Goal: Information Seeking & Learning: Learn about a topic

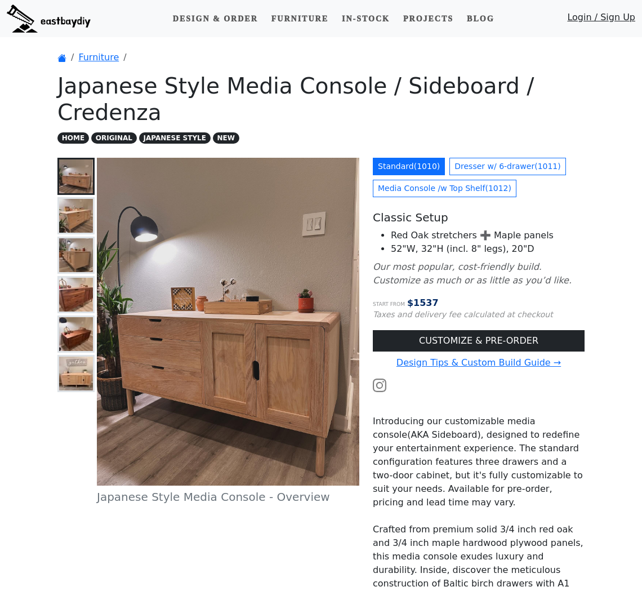
click at [239, 217] on img at bounding box center [228, 322] width 262 height 328
click at [62, 199] on img at bounding box center [76, 216] width 34 height 34
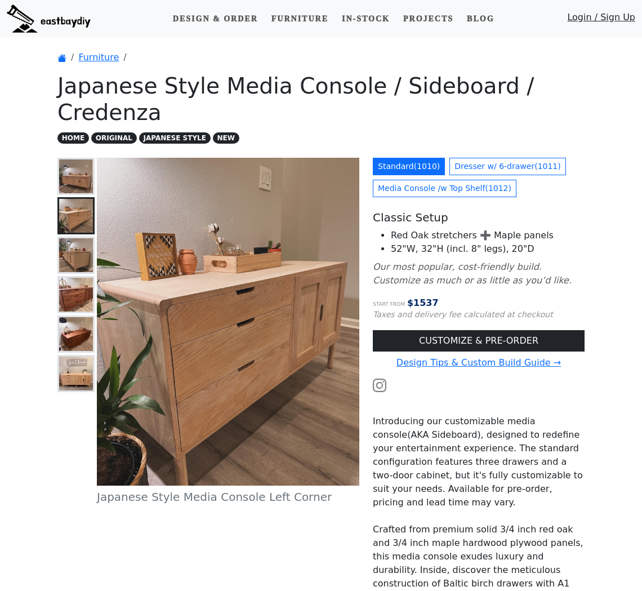
click at [71, 239] on img at bounding box center [76, 255] width 34 height 34
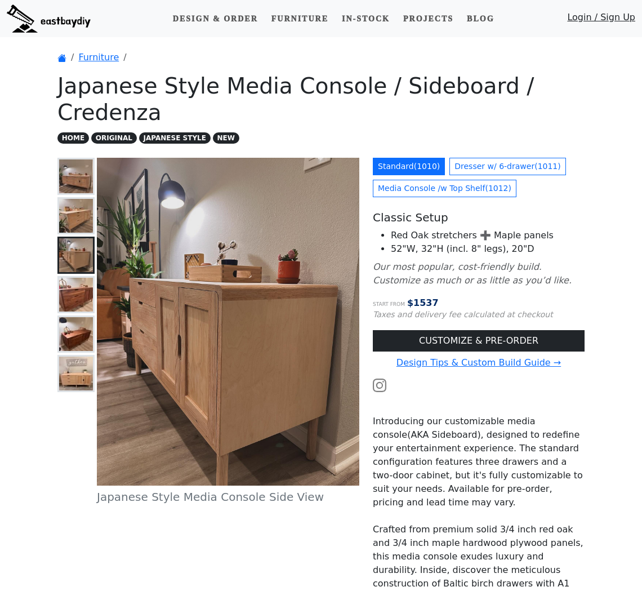
click at [76, 278] on img at bounding box center [76, 295] width 34 height 34
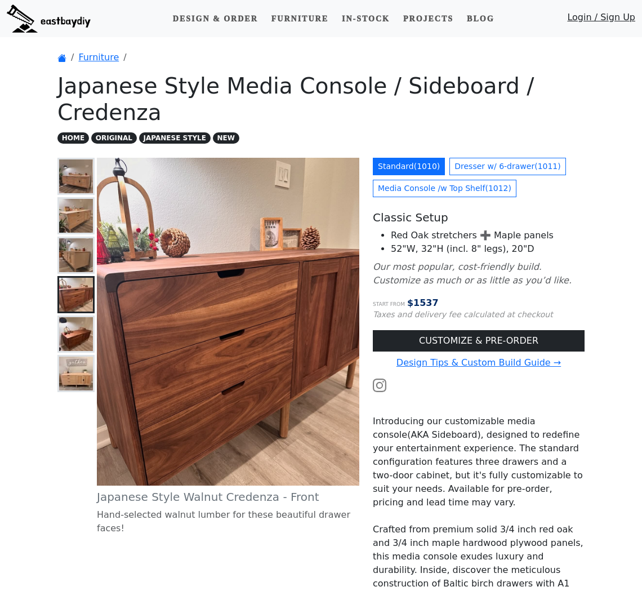
click at [73, 244] on img at bounding box center [76, 255] width 34 height 34
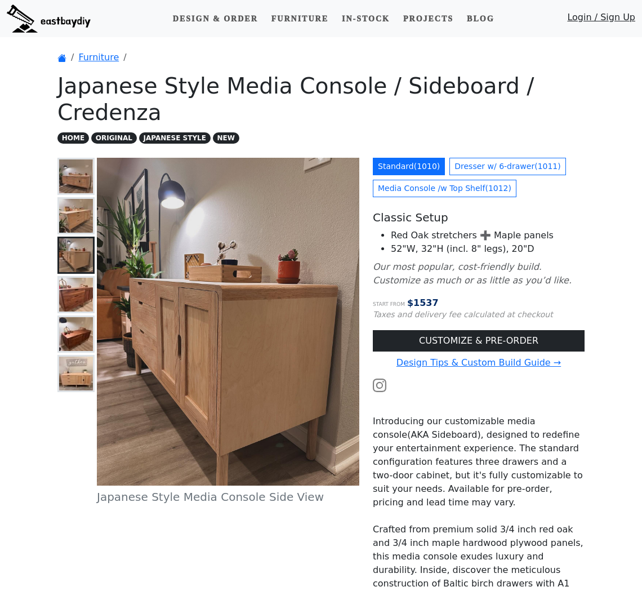
click at [68, 199] on img at bounding box center [76, 216] width 34 height 34
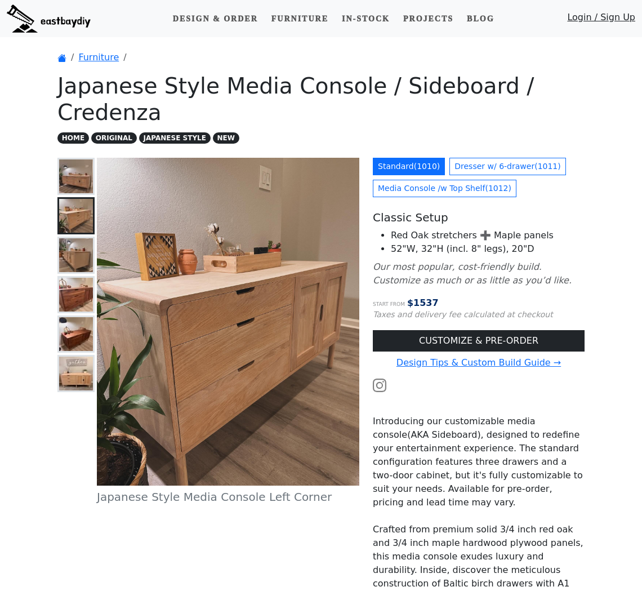
click at [68, 199] on img at bounding box center [76, 216] width 34 height 34
click at [74, 159] on img at bounding box center [76, 176] width 34 height 34
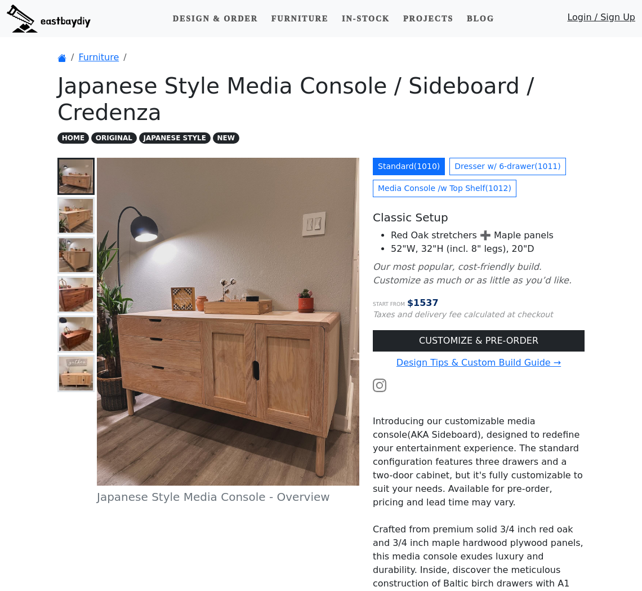
click at [77, 203] on img at bounding box center [76, 216] width 34 height 34
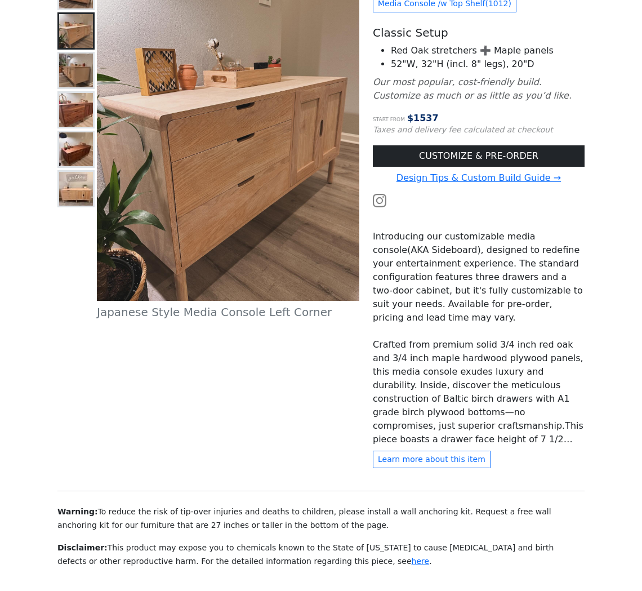
scroll to position [128, 0]
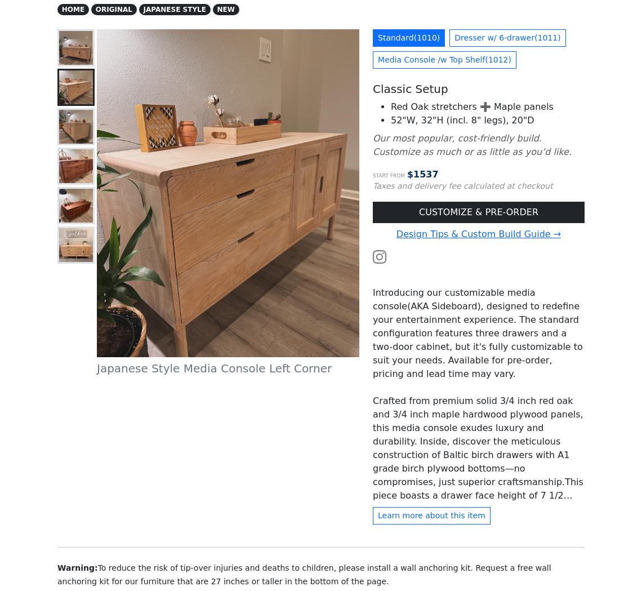
click at [155, 270] on img at bounding box center [228, 193] width 262 height 328
click at [65, 189] on img at bounding box center [76, 206] width 34 height 34
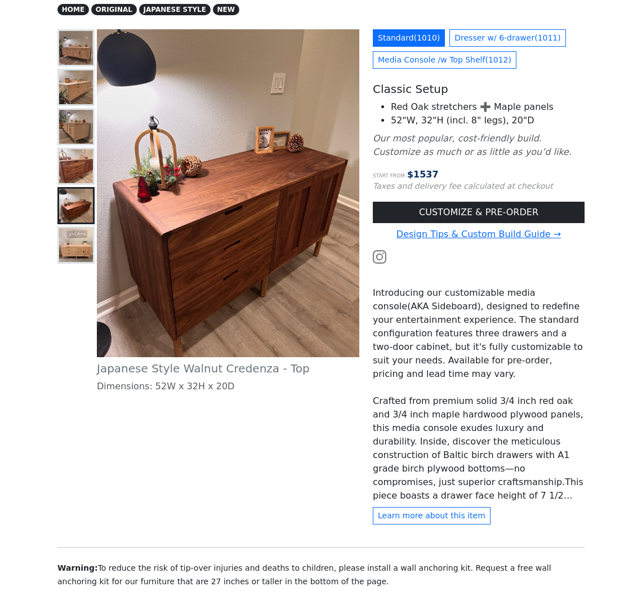
click at [66, 228] on img at bounding box center [76, 245] width 34 height 34
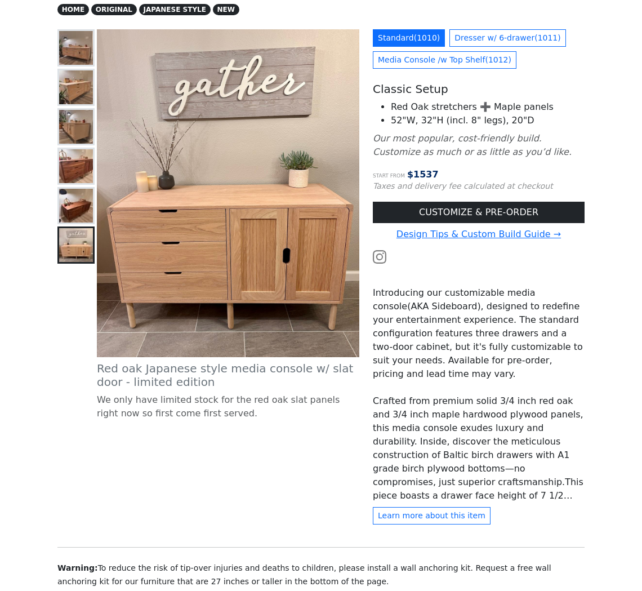
scroll to position [0, 0]
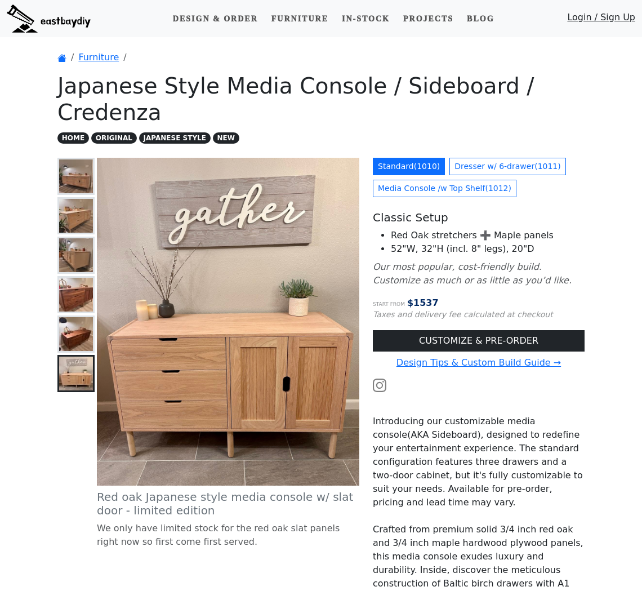
click at [78, 199] on img at bounding box center [76, 216] width 34 height 34
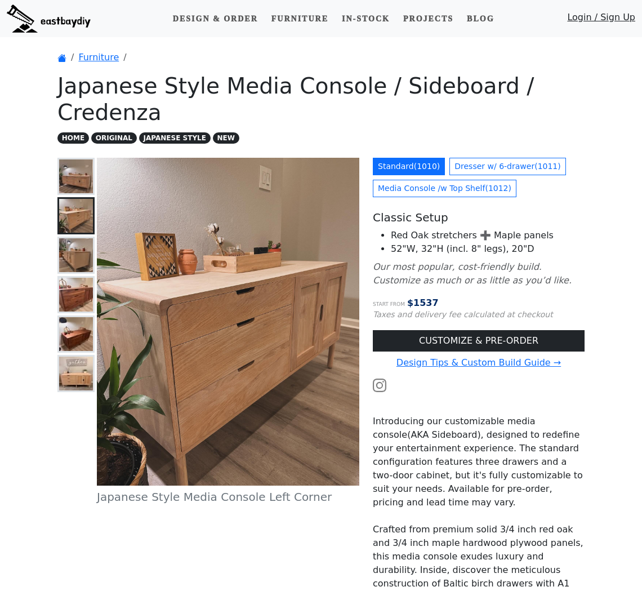
click at [75, 159] on img at bounding box center [76, 176] width 34 height 34
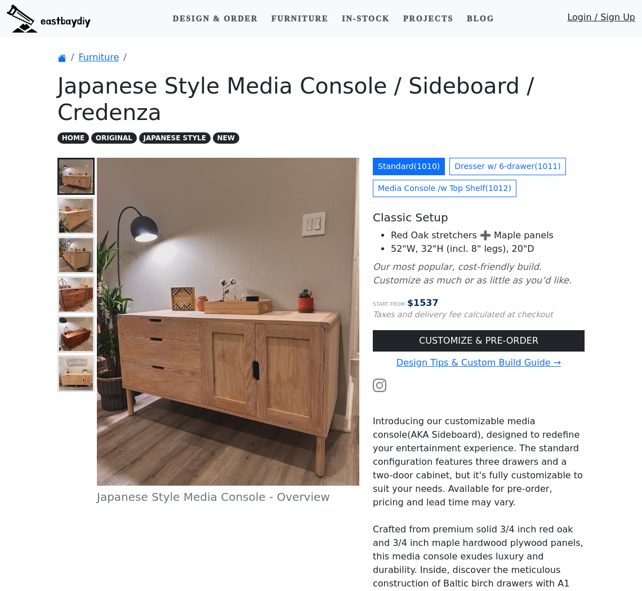
click at [74, 167] on button at bounding box center [75, 176] width 37 height 37
click at [81, 199] on img at bounding box center [76, 216] width 34 height 34
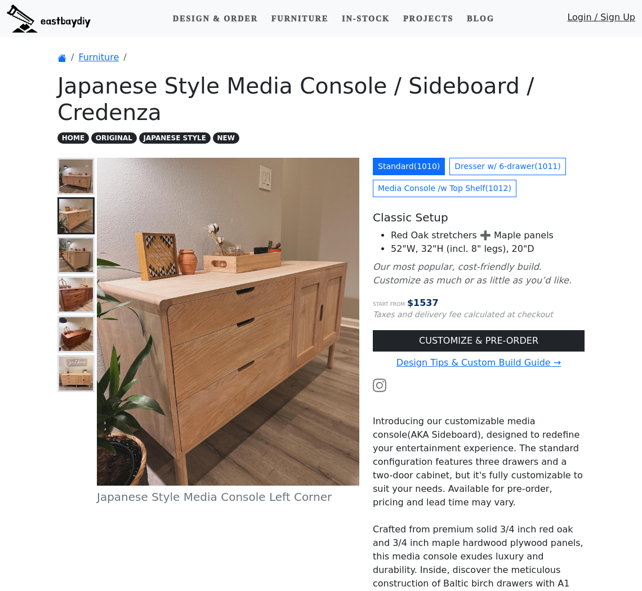
click at [82, 238] on img at bounding box center [76, 255] width 34 height 34
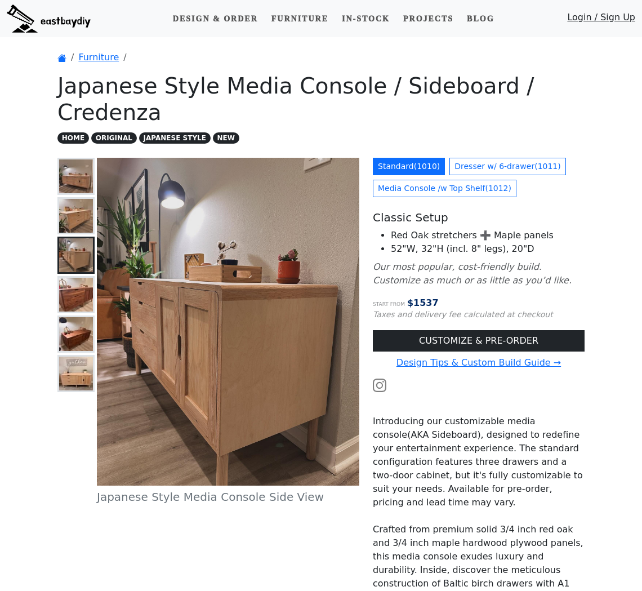
click at [94, 276] on button at bounding box center [75, 294] width 37 height 37
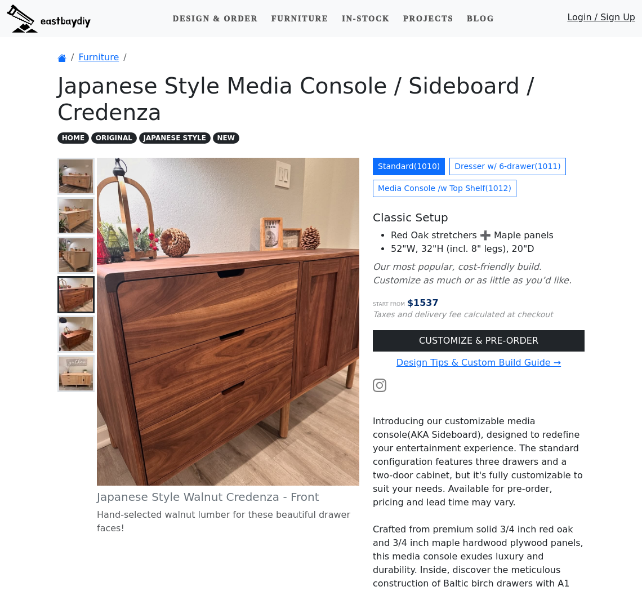
click at [44, 87] on main "Furniture Japanese Style Media Console / Sideboard / Credenza HOME ORIGINAL JAP…" at bounding box center [321, 465] width 642 height 856
